Goal: Task Accomplishment & Management: Complete application form

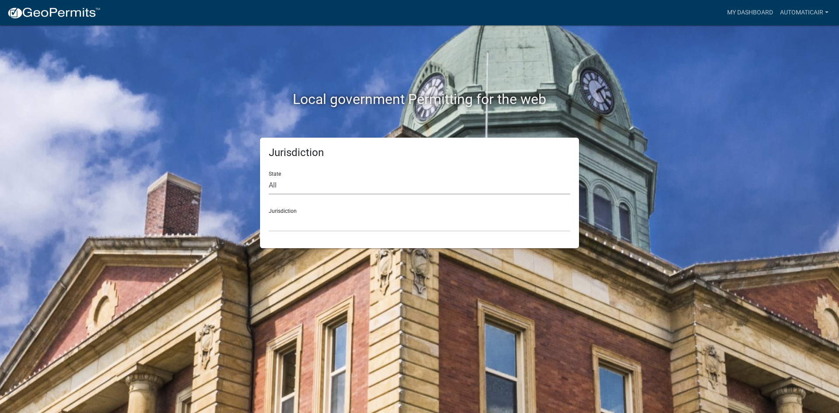
click at [300, 184] on select "All [US_STATE] [US_STATE] [US_STATE] [US_STATE] [US_STATE] [US_STATE] [US_STATE…" at bounding box center [419, 186] width 301 height 18
select select "[US_STATE]"
click at [269, 177] on select "All [US_STATE] [US_STATE] [US_STATE] [US_STATE] [US_STATE] [US_STATE] [US_STATE…" at bounding box center [419, 186] width 301 height 18
click at [298, 215] on select "City of [GEOGRAPHIC_DATA], [US_STATE] City of [GEOGRAPHIC_DATA], [US_STATE] Cit…" at bounding box center [419, 223] width 301 height 18
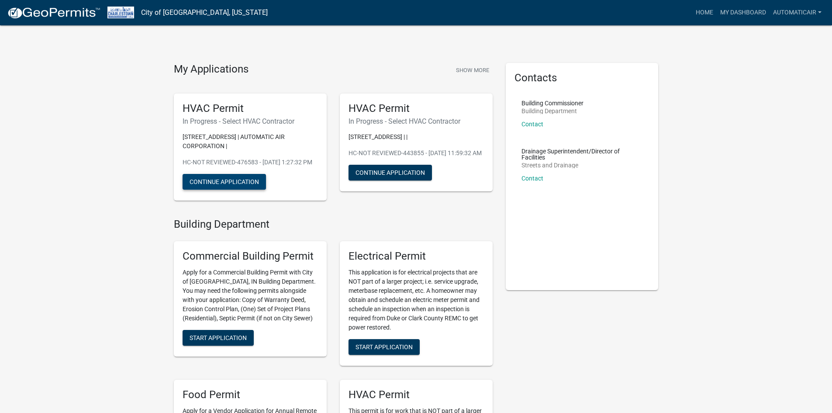
click at [213, 190] on button "Continue Application" at bounding box center [224, 182] width 83 height 16
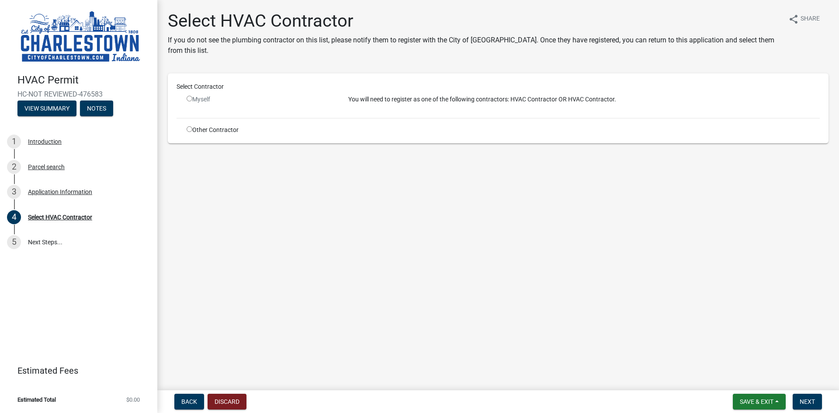
click at [272, 97] on div "Myself" at bounding box center [261, 99] width 149 height 9
click at [188, 100] on input "radio" at bounding box center [190, 99] width 6 height 6
click at [187, 100] on input "radio" at bounding box center [190, 99] width 6 height 6
radio input "false"
click at [278, 107] on div "Myself" at bounding box center [261, 103] width 162 height 16
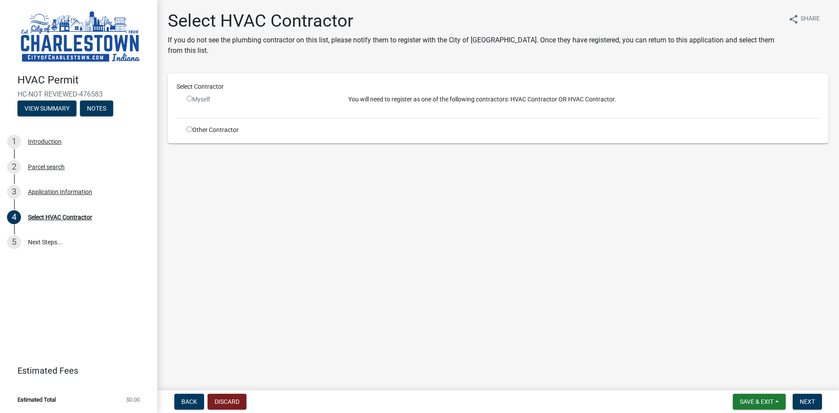
click at [387, 103] on p "You will need to register as one of the following contractors: HVAC Contractor …" at bounding box center [583, 99] width 471 height 9
click at [385, 104] on div "You will need to register as one of the following contractors: HVAC Contractor …" at bounding box center [584, 103] width 485 height 16
click at [382, 108] on div "You will need to register as one of the following contractors: HVAC Contractor …" at bounding box center [584, 103] width 485 height 16
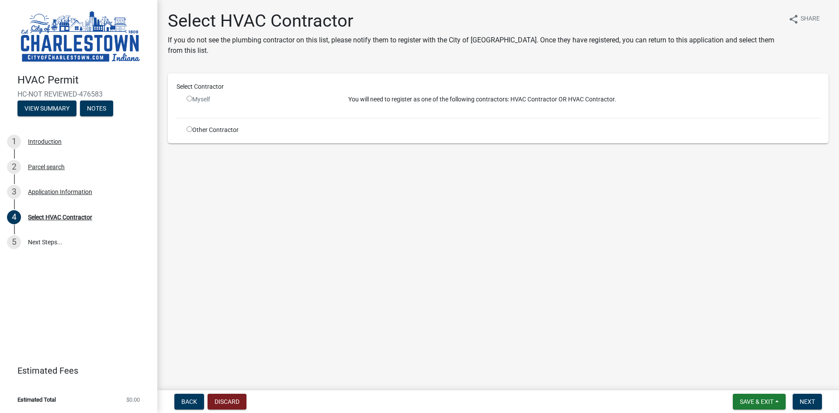
click at [541, 100] on p "You will need to register as one of the following contractors: HVAC Contractor …" at bounding box center [583, 99] width 471 height 9
click at [599, 101] on p "You will need to register as one of the following contractors: HVAC Contractor …" at bounding box center [583, 99] width 471 height 9
click at [584, 114] on div "Select Contractor Myself You will need to register as one of the following cont…" at bounding box center [498, 108] width 643 height 52
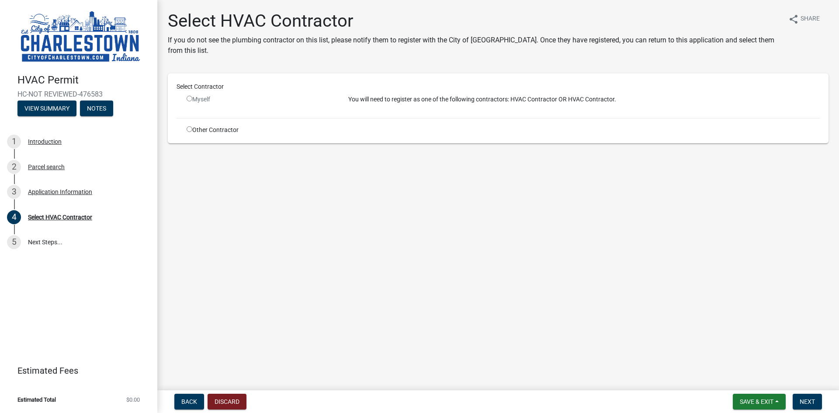
click at [189, 129] on input "radio" at bounding box center [190, 129] width 6 height 6
radio input "true"
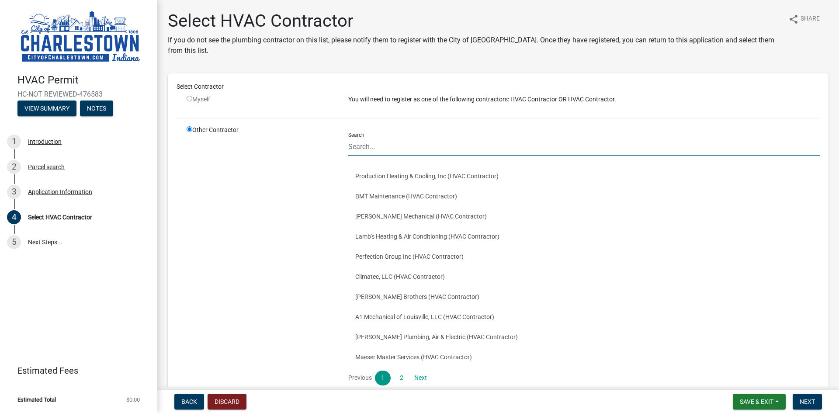
click at [378, 147] on input "Search" at bounding box center [583, 147] width 471 height 18
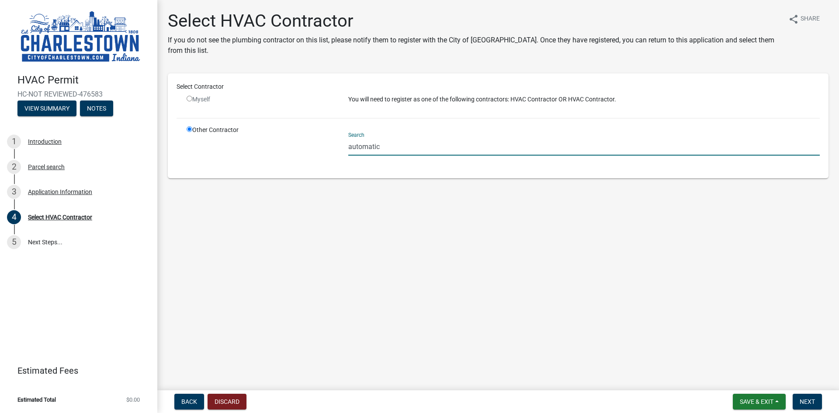
click at [417, 146] on input "automatic" at bounding box center [583, 147] width 471 height 18
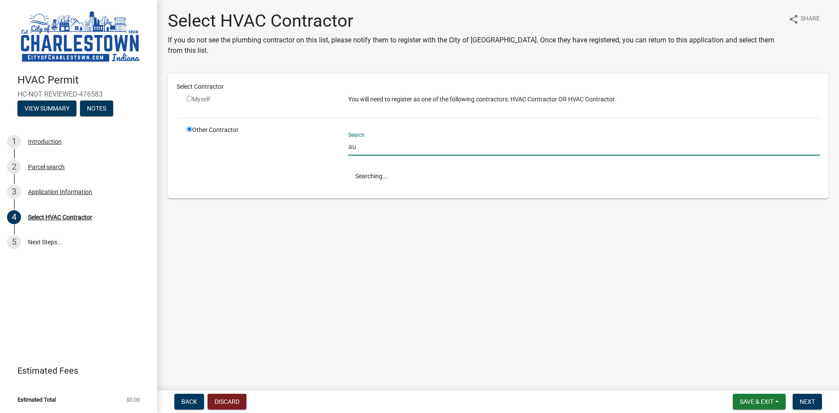
type input "a"
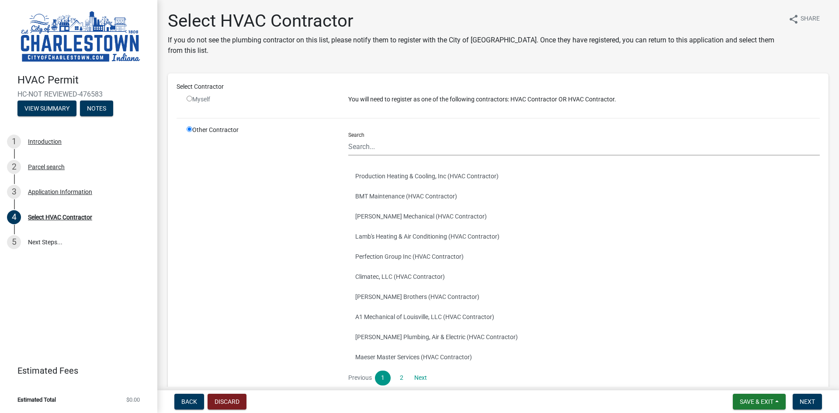
click at [191, 99] on input "radio" at bounding box center [190, 99] width 6 height 6
radio input "false"
radio input "true"
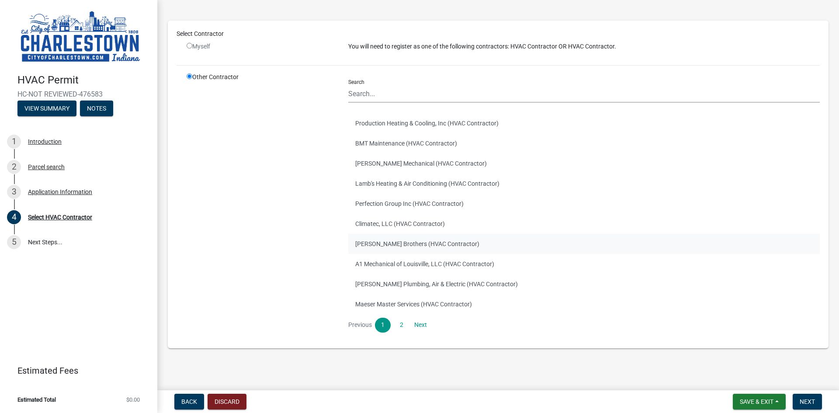
scroll to position [55, 0]
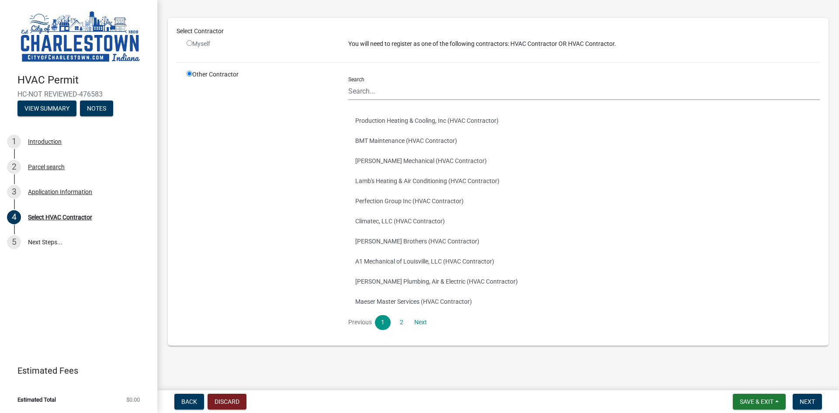
click at [48, 395] on li "Estimated Total $0.00" at bounding box center [78, 400] width 157 height 20
click at [759, 404] on span "Save & Exit" at bounding box center [757, 401] width 34 height 7
click at [756, 379] on button "Save & Exit" at bounding box center [751, 378] width 70 height 21
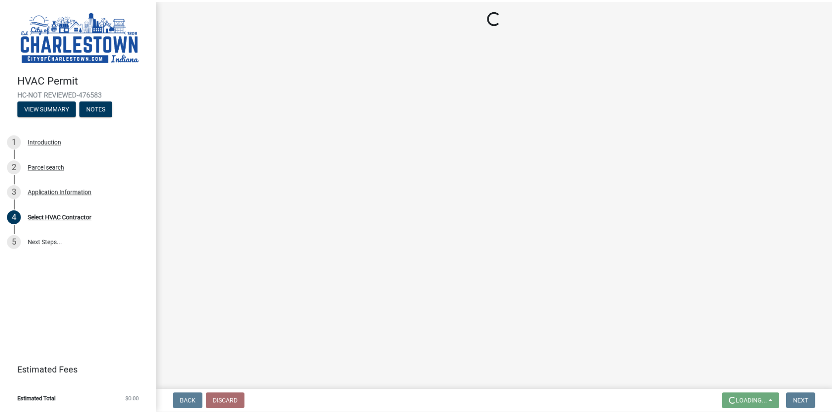
scroll to position [0, 0]
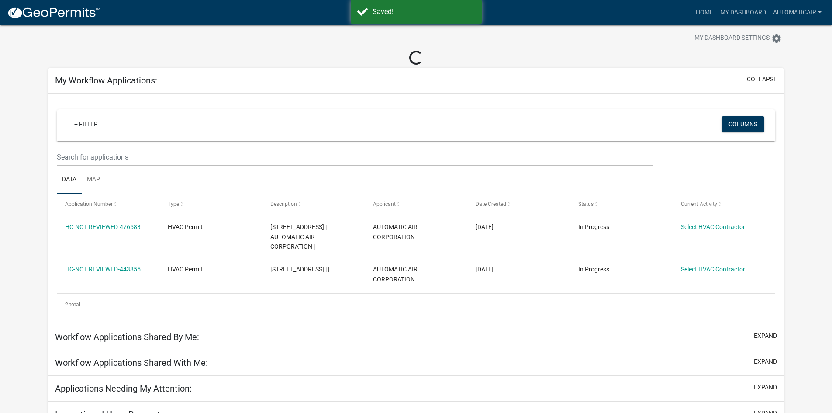
scroll to position [25, 0]
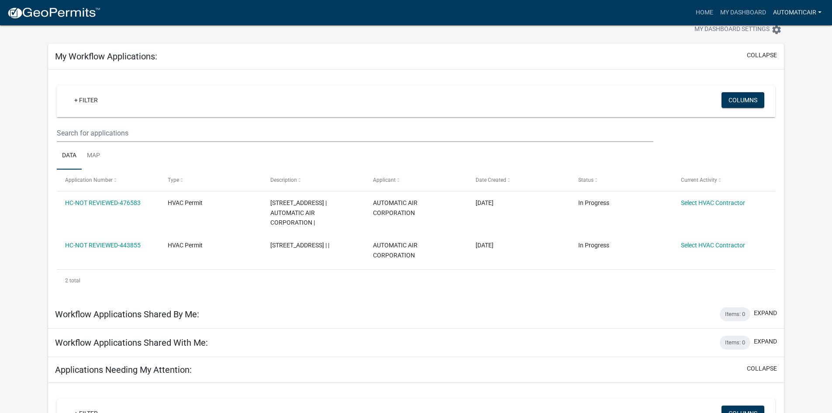
click at [805, 11] on link "AUTOMATICAIR" at bounding box center [797, 12] width 55 height 17
click at [781, 35] on link "Account" at bounding box center [790, 35] width 70 height 21
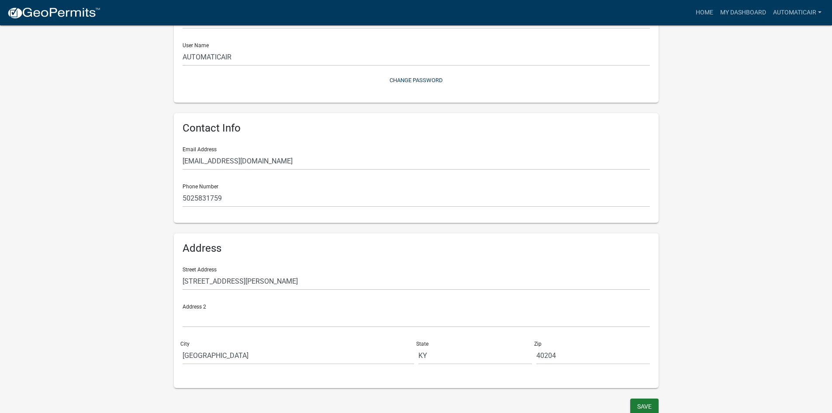
scroll to position [96, 0]
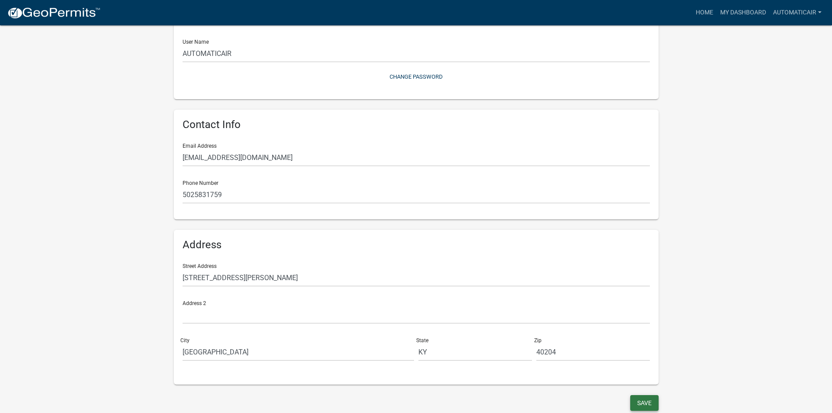
click at [651, 402] on button "Save" at bounding box center [644, 403] width 28 height 16
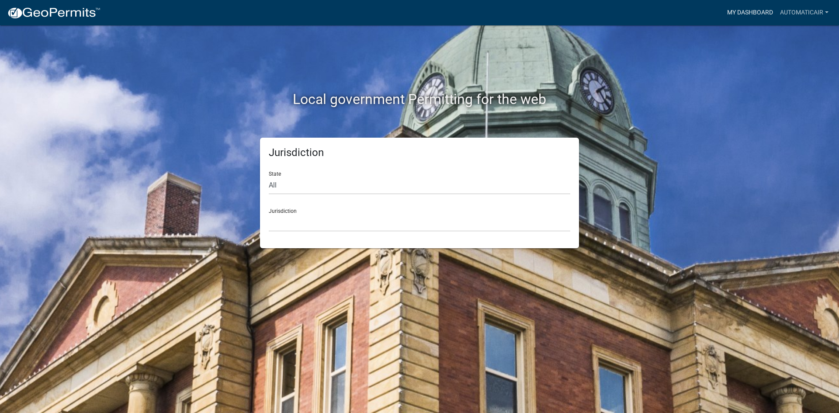
click at [749, 14] on link "My Dashboard" at bounding box center [750, 12] width 53 height 17
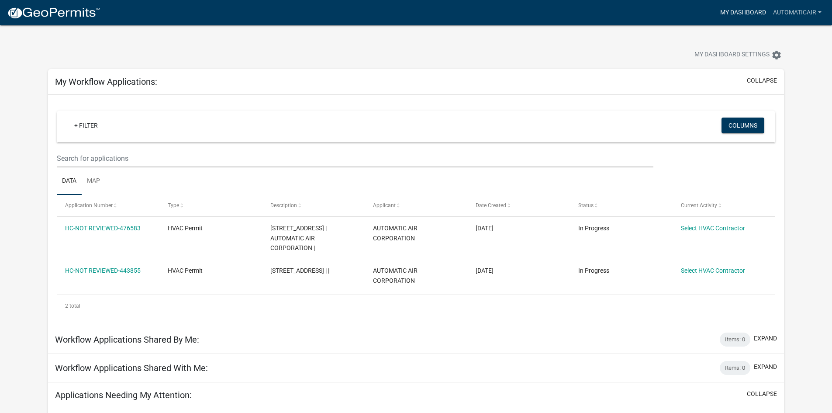
click at [753, 12] on link "My Dashboard" at bounding box center [743, 12] width 53 height 17
click at [784, 11] on link "AUTOMATICAIR" at bounding box center [797, 12] width 55 height 17
click at [741, 11] on link "My Dashboard" at bounding box center [743, 12] width 53 height 17
click at [788, 10] on link "AUTOMATICAIR" at bounding box center [797, 12] width 55 height 17
click at [786, 17] on link "AUTOMATICAIR" at bounding box center [797, 12] width 55 height 17
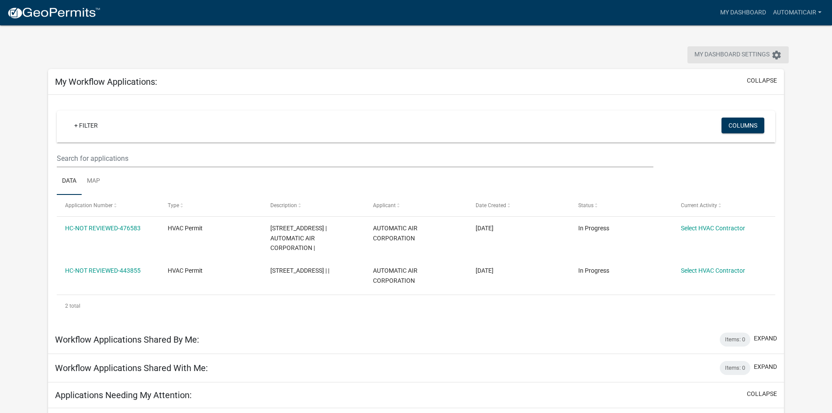
click at [750, 57] on span "My Dashboard Settings" at bounding box center [732, 55] width 75 height 10
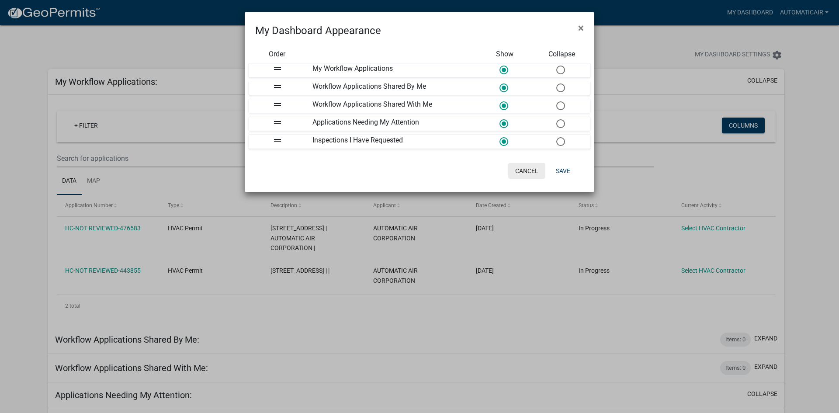
click at [525, 173] on button "Cancel" at bounding box center [526, 171] width 37 height 16
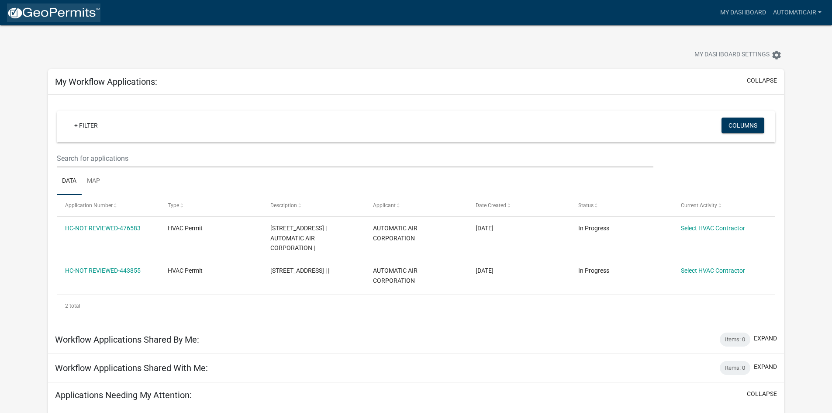
click at [76, 12] on img at bounding box center [54, 13] width 94 height 13
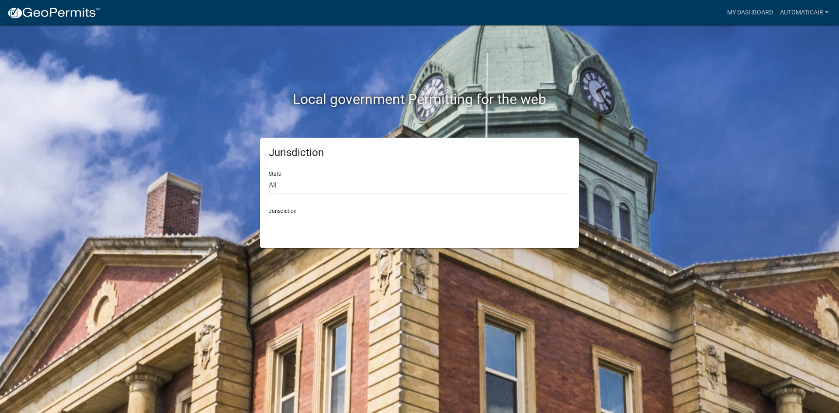
click at [81, 11] on img at bounding box center [54, 13] width 94 height 13
click at [317, 185] on select "All [US_STATE] [US_STATE] [US_STATE] [US_STATE] [US_STATE] [US_STATE] [US_STATE…" at bounding box center [419, 186] width 301 height 18
select select "[US_STATE]"
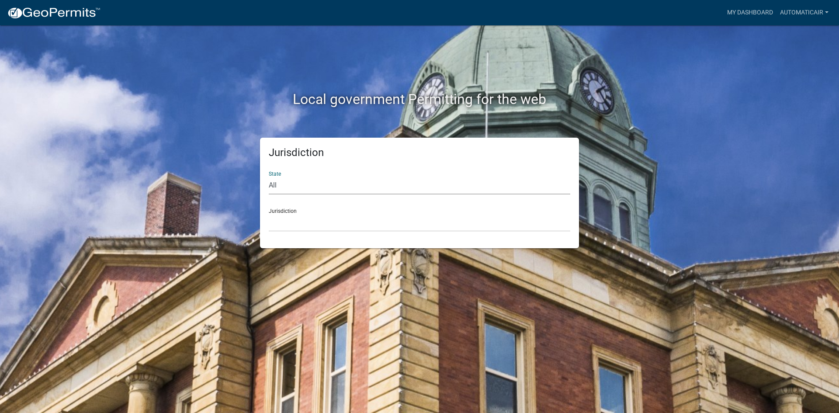
click at [269, 177] on select "All [US_STATE] [US_STATE] [US_STATE] [US_STATE] [US_STATE] [US_STATE] [US_STATE…" at bounding box center [419, 186] width 301 height 18
click at [305, 214] on select "City of [GEOGRAPHIC_DATA], [US_STATE] City of [GEOGRAPHIC_DATA], [US_STATE] Cit…" at bounding box center [419, 223] width 301 height 18
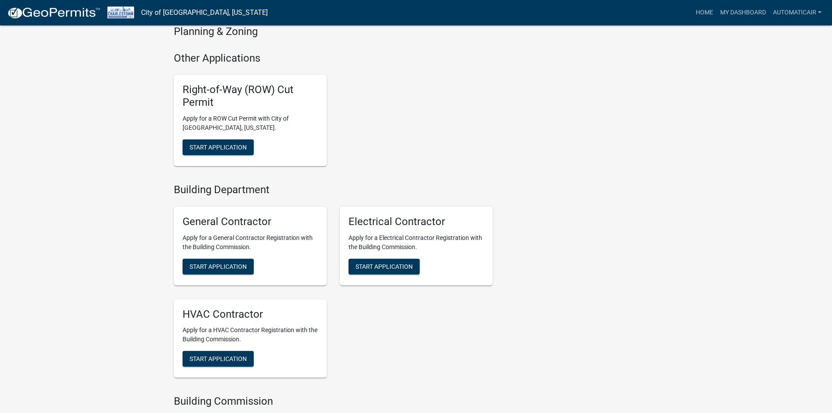
scroll to position [830, 0]
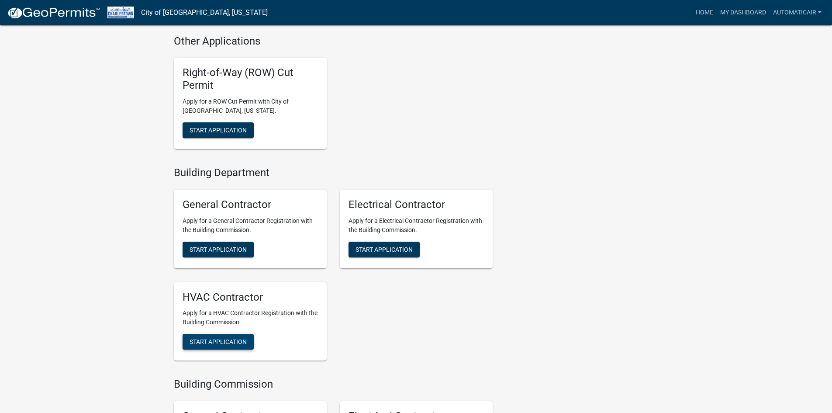
click at [236, 345] on span "Start Application" at bounding box center [218, 341] width 57 height 7
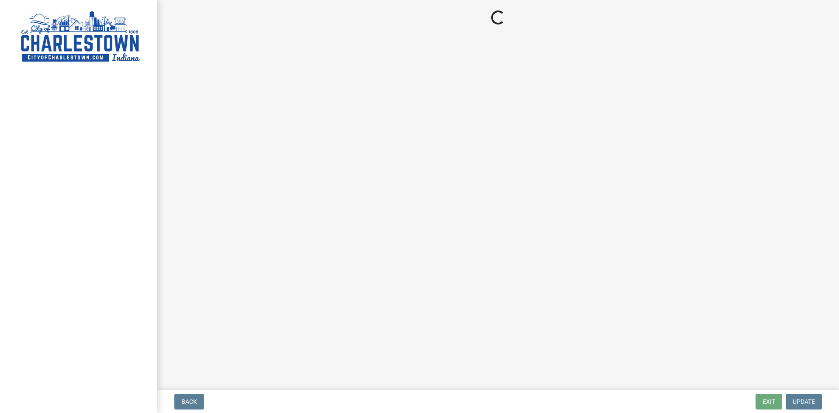
select select "KY"
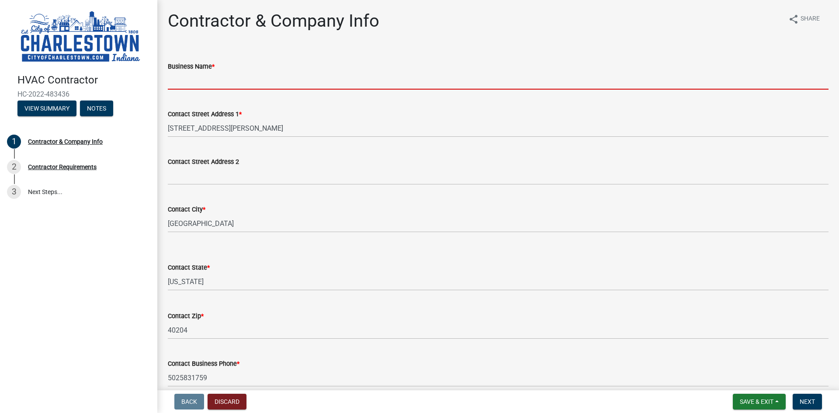
click at [199, 81] on input "Business Name *" at bounding box center [498, 81] width 661 height 18
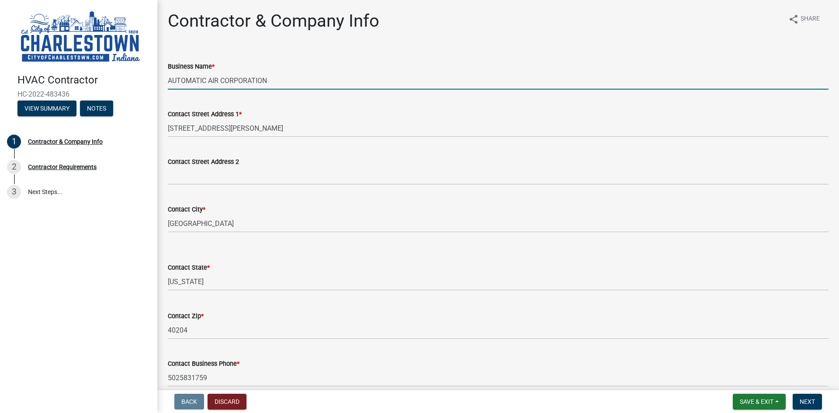
type input "AUTOMATIC AIR CORPORATION"
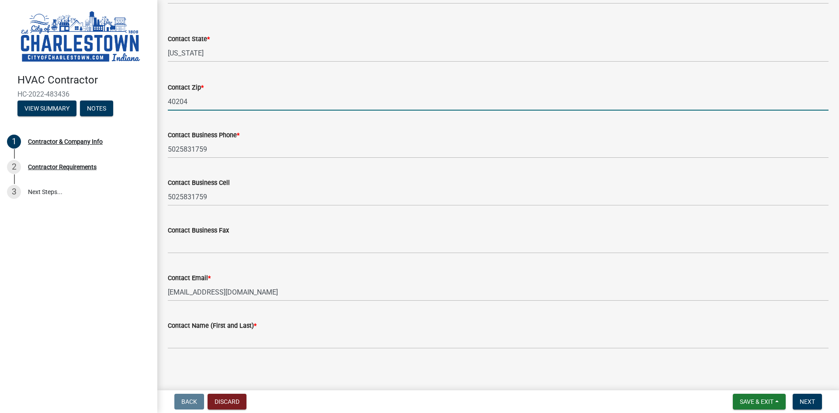
scroll to position [232, 0]
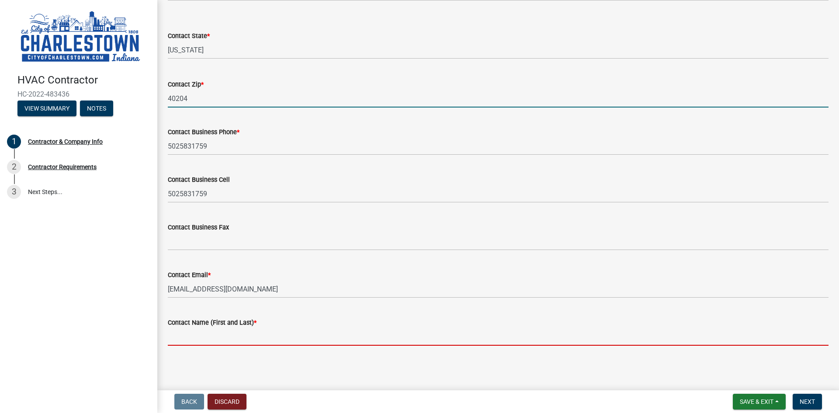
click at [237, 341] on input "Contact Name (First and Last) *" at bounding box center [498, 337] width 661 height 18
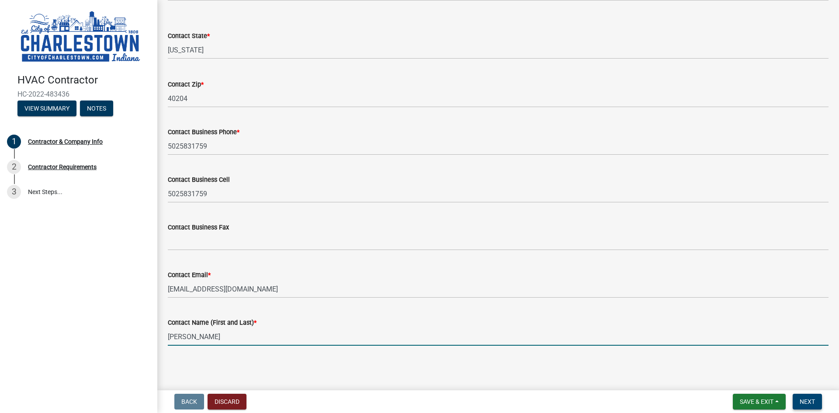
type input "[PERSON_NAME]"
click at [801, 403] on span "Next" at bounding box center [807, 401] width 15 height 7
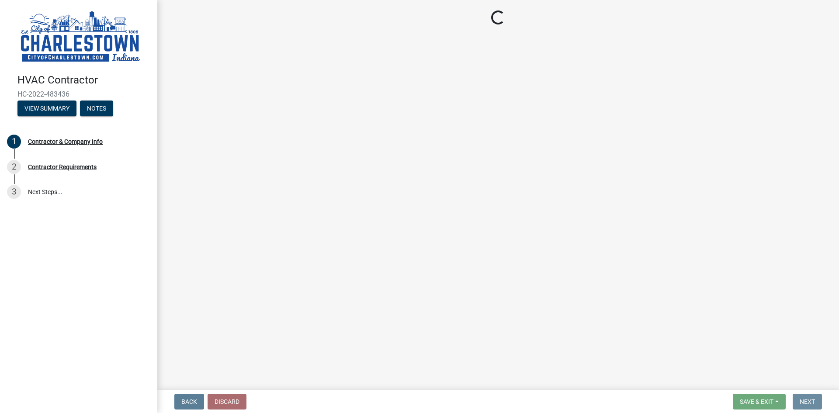
scroll to position [0, 0]
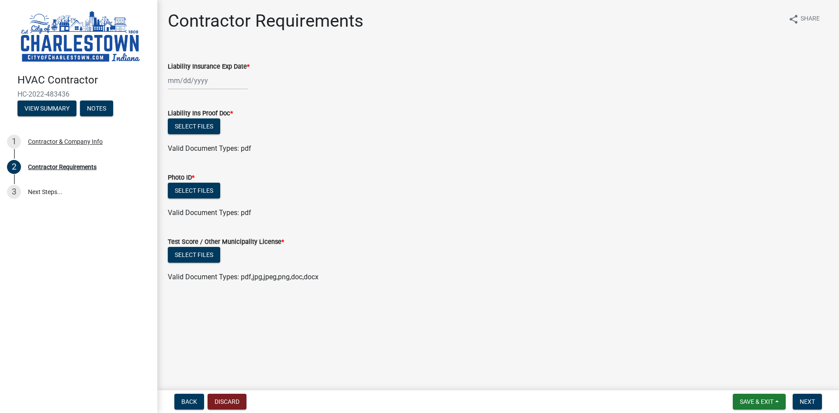
click at [173, 83] on div at bounding box center [208, 81] width 80 height 18
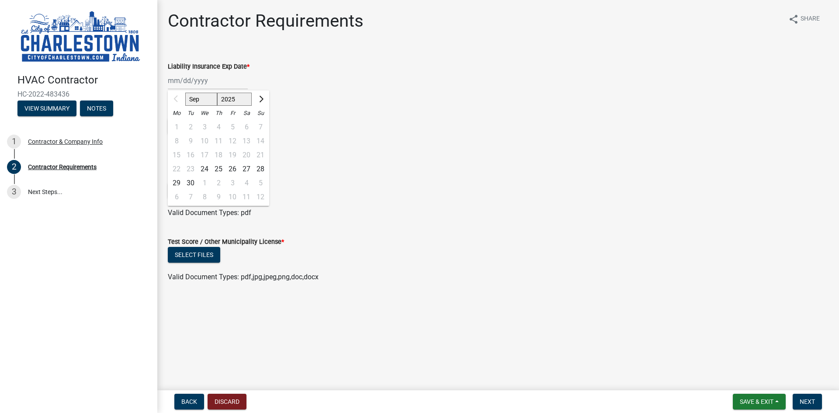
click at [562, 322] on main "Contractor Requirements share Share Liability Insurance Exp Date * Sep Oct Nov …" at bounding box center [498, 193] width 682 height 387
